Goal: Information Seeking & Learning: Learn about a topic

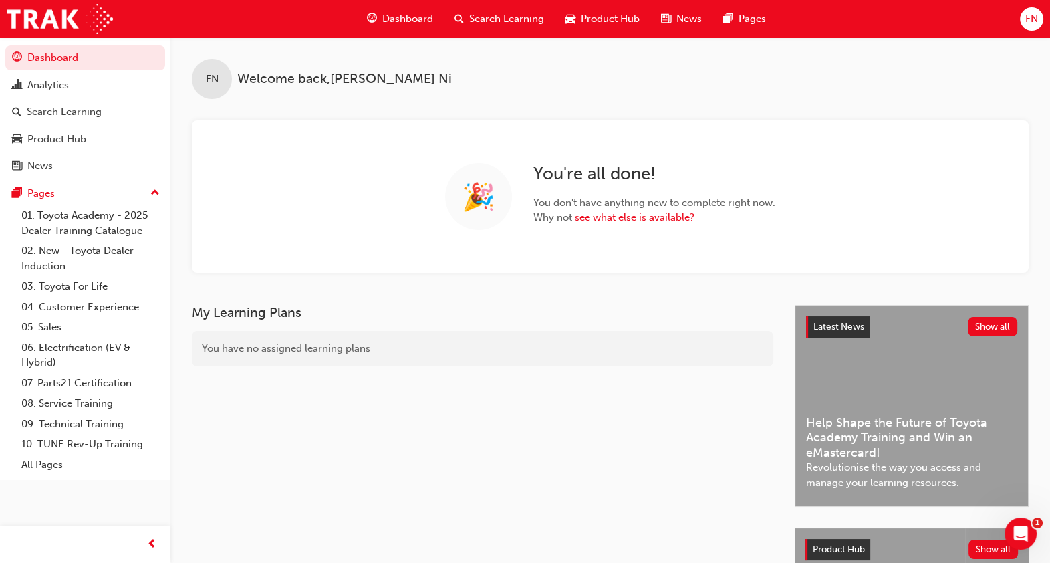
click at [1032, 21] on span "FN" at bounding box center [1032, 18] width 13 height 15
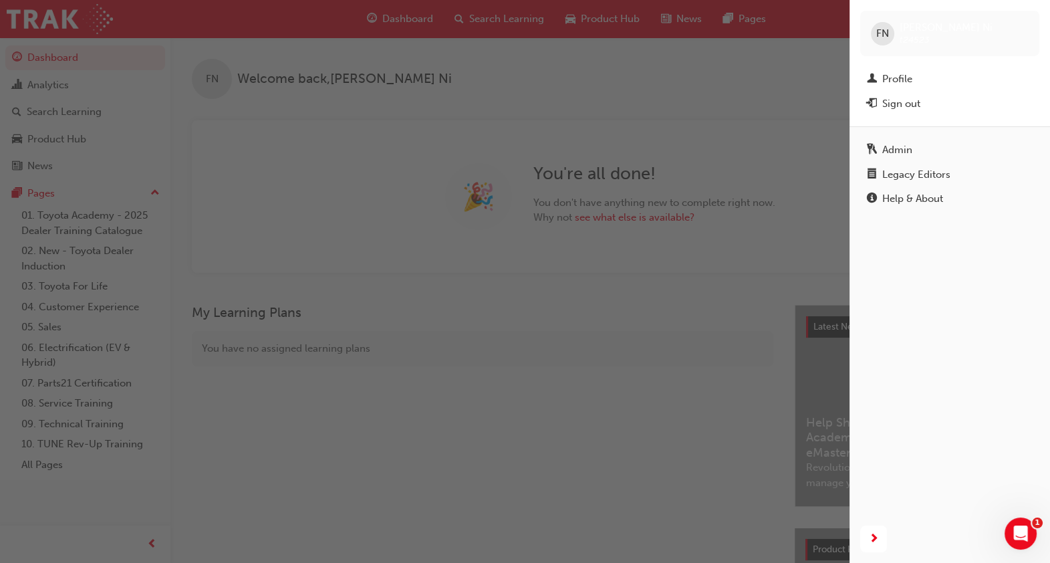
click at [887, 142] on div "Admin" at bounding box center [898, 149] width 30 height 15
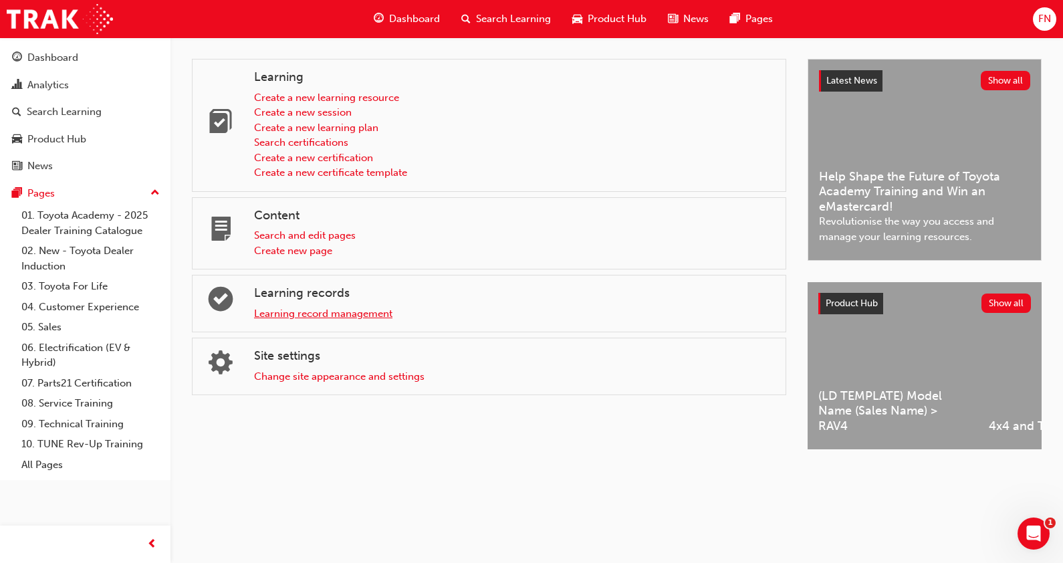
click at [303, 312] on link "Learning record management" at bounding box center [323, 314] width 138 height 12
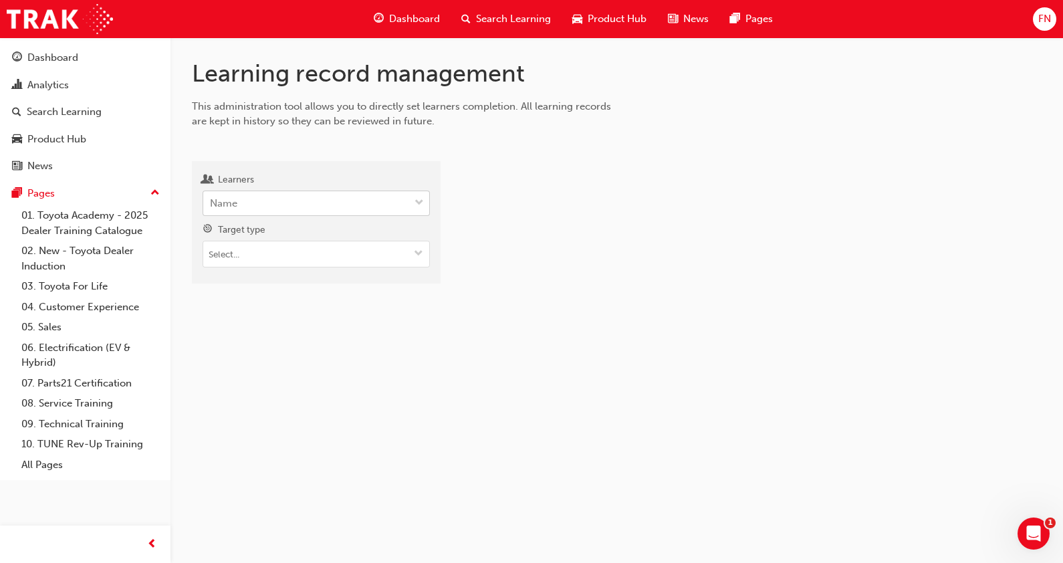
click at [255, 202] on div "Name" at bounding box center [306, 203] width 206 height 23
click at [211, 202] on input "Learners Name" at bounding box center [210, 202] width 1 height 11
type input "a"
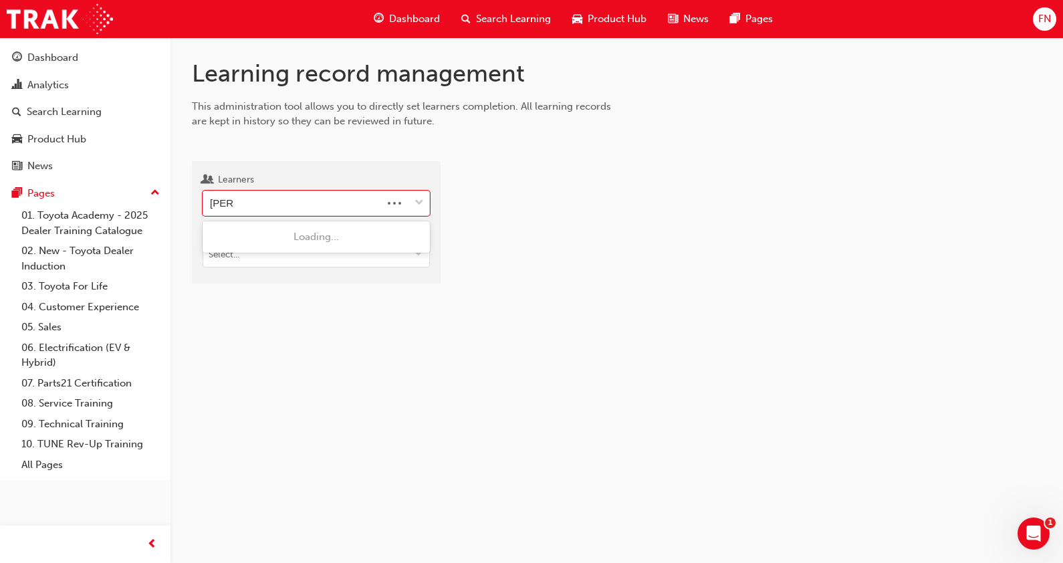
type input "paul w"
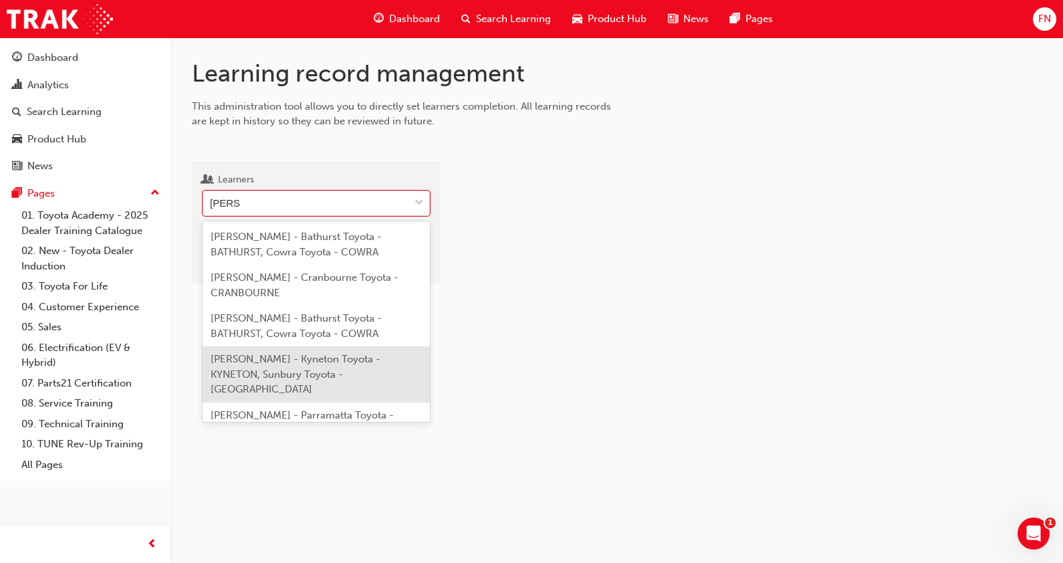
click at [277, 370] on span "Paul Westerling - Kyneton Toyota - KYNETON, Sunbury Toyota - SUNBURY" at bounding box center [296, 374] width 170 height 42
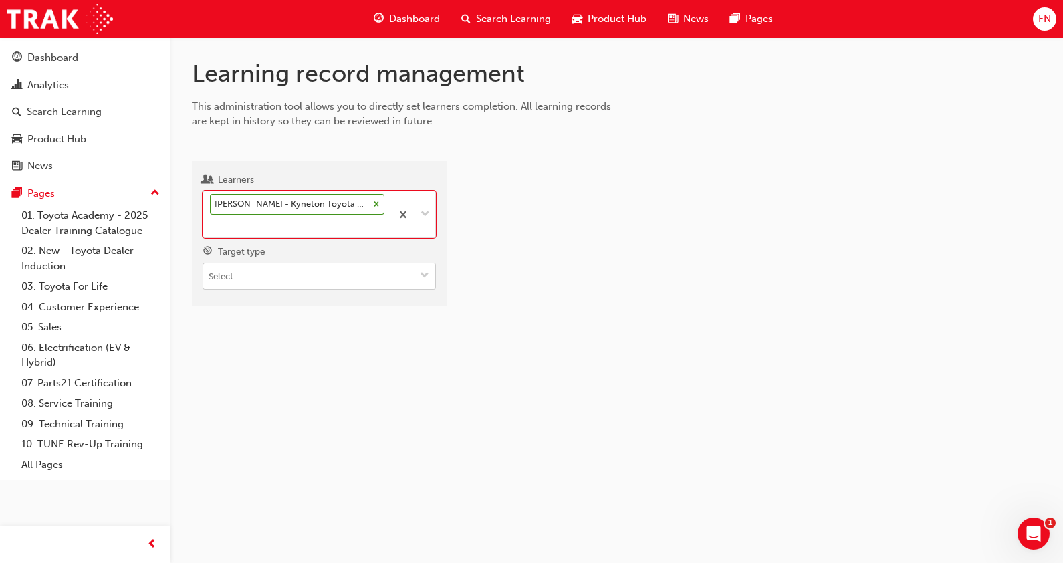
click at [272, 275] on input "Target type" at bounding box center [319, 275] width 232 height 25
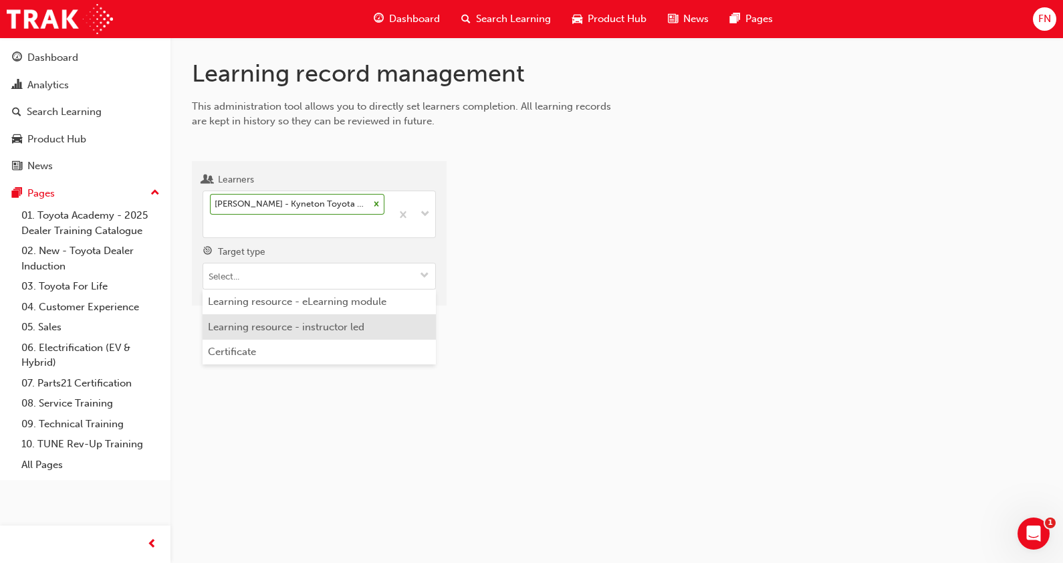
click at [288, 320] on li "Learning resource - instructor led" at bounding box center [319, 326] width 233 height 25
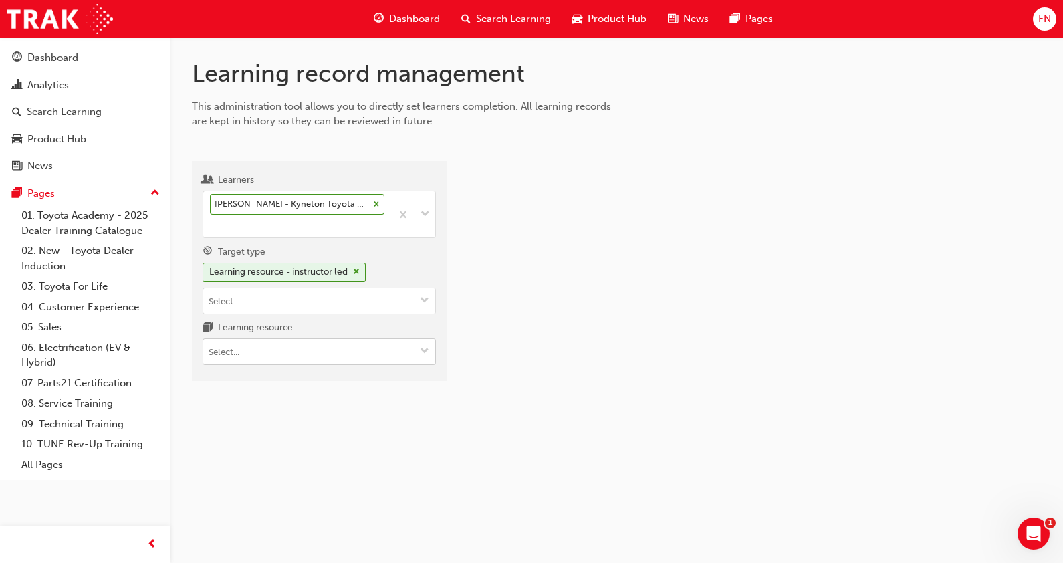
click at [247, 355] on input "Learning resource" at bounding box center [319, 351] width 232 height 25
type input "tflr"
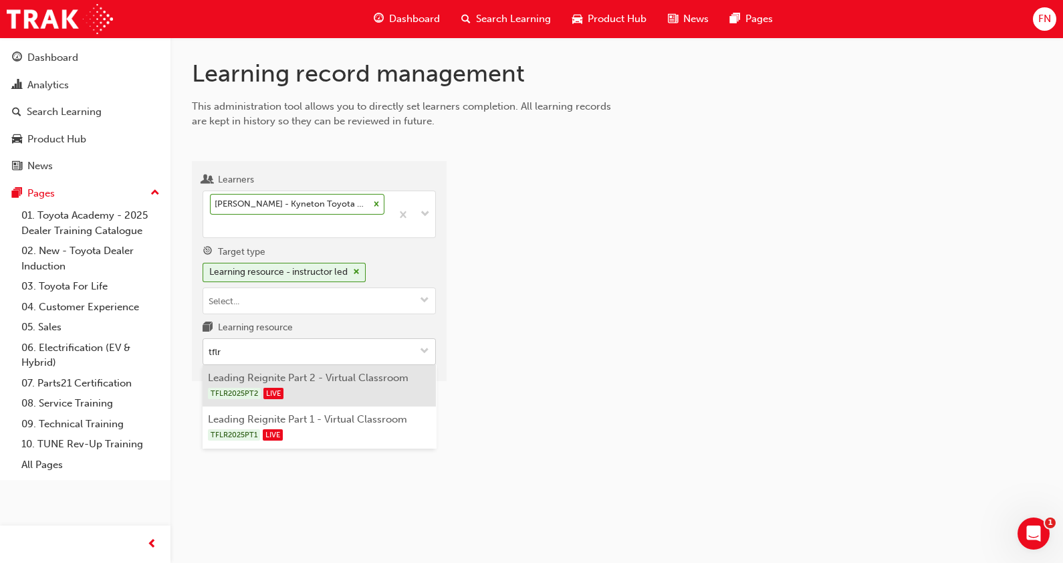
click at [326, 377] on li "Leading Reignite Part 2 - Virtual Classroom TFLR2025PT2 LIVE" at bounding box center [319, 385] width 233 height 41
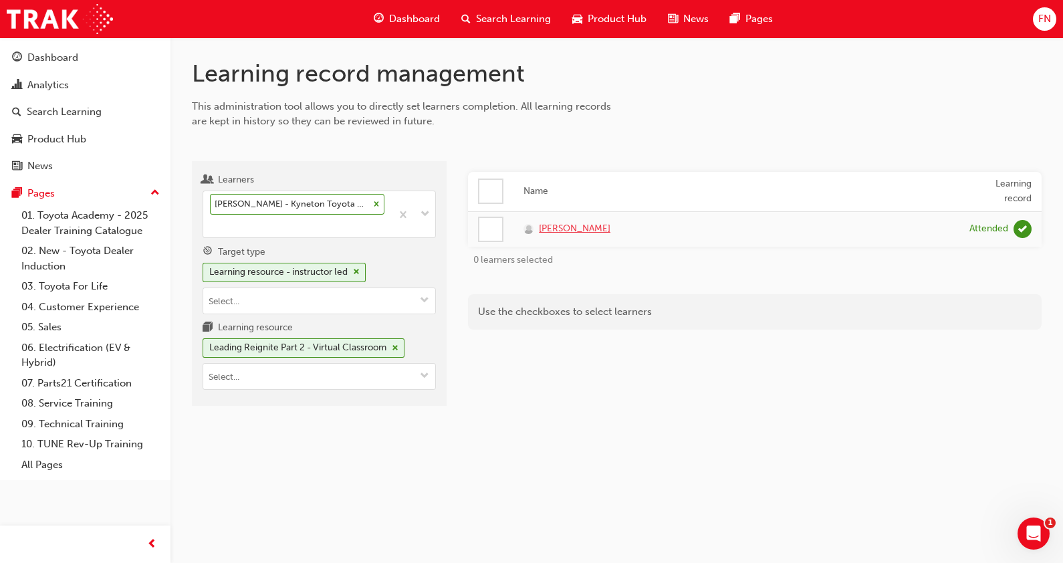
click at [583, 227] on span "Paul Westerling" at bounding box center [575, 228] width 72 height 15
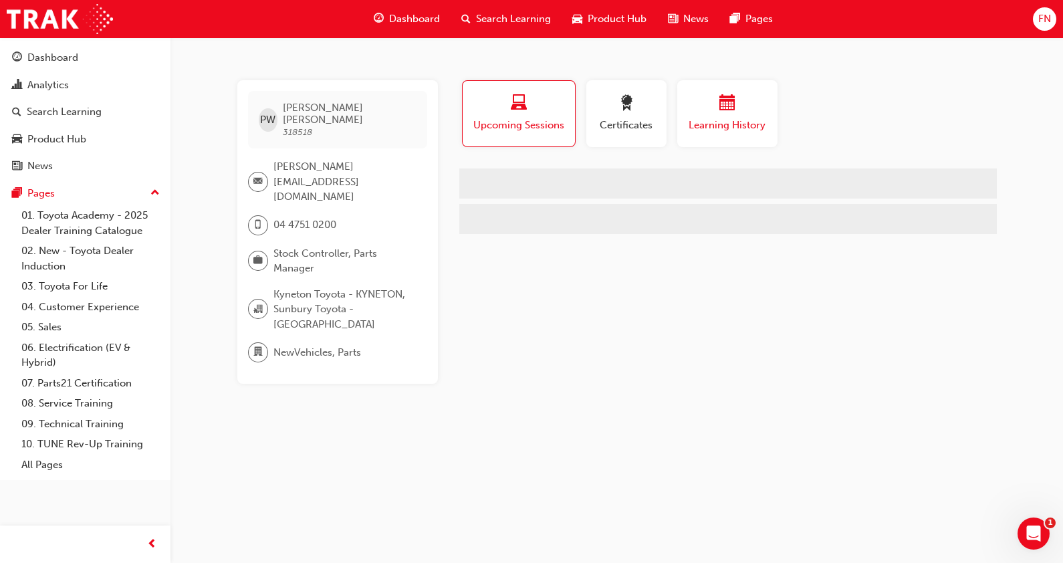
click at [709, 112] on div "button" at bounding box center [727, 105] width 80 height 21
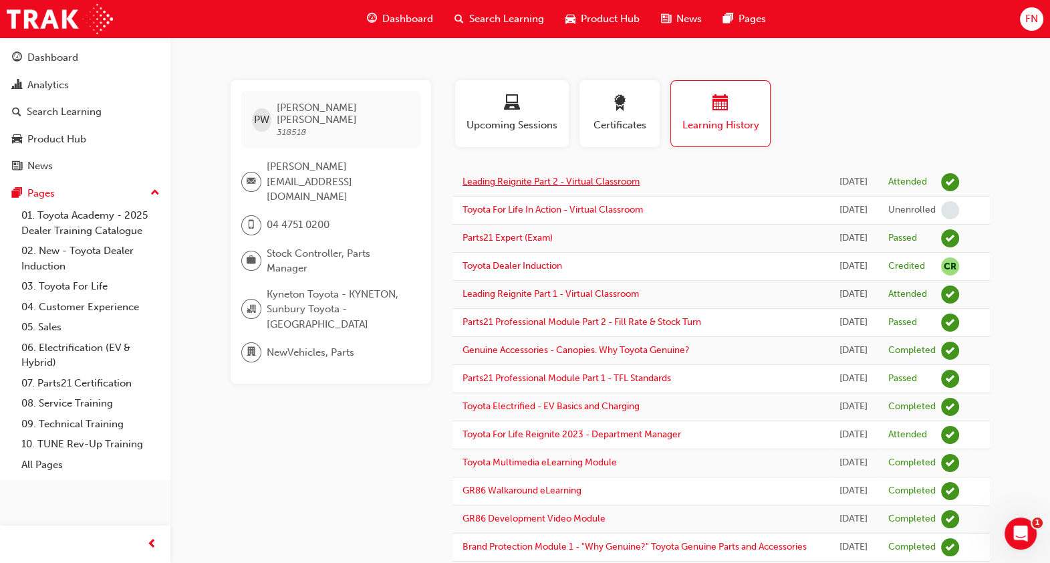
click at [590, 183] on link "Leading Reignite Part 2 - Virtual Classroom" at bounding box center [551, 181] width 177 height 11
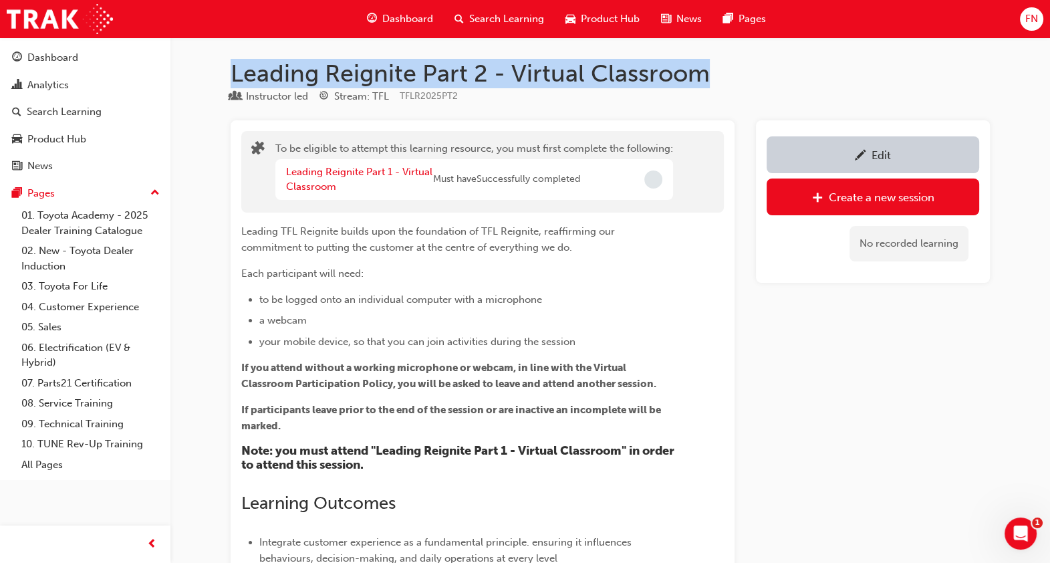
drag, startPoint x: 712, startPoint y: 75, endPoint x: 228, endPoint y: 80, distance: 484.1
copy h1 "Leading Reignite Part 2 - Virtual Classroom"
